Goal: Find specific fact: Find specific fact

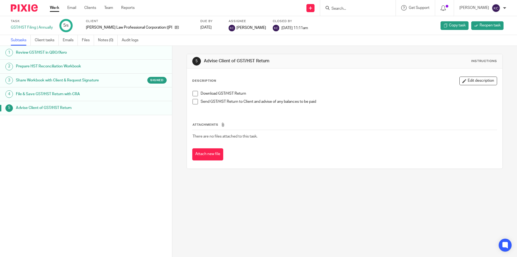
click at [357, 8] on input "Search" at bounding box center [355, 8] width 48 height 5
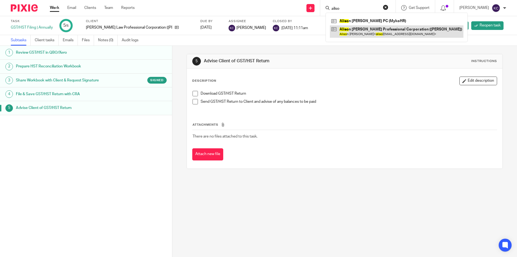
type input "aliso"
click at [374, 32] on link at bounding box center [397, 31] width 134 height 12
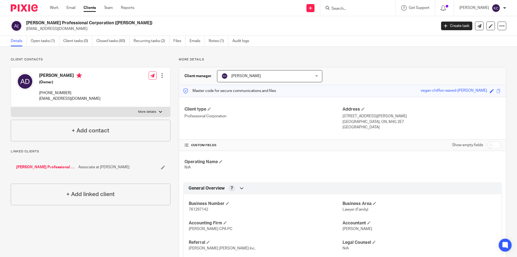
click at [201, 212] on p "761297142" at bounding box center [266, 209] width 154 height 5
copy span "761297142"
